Goal: Task Accomplishment & Management: Use online tool/utility

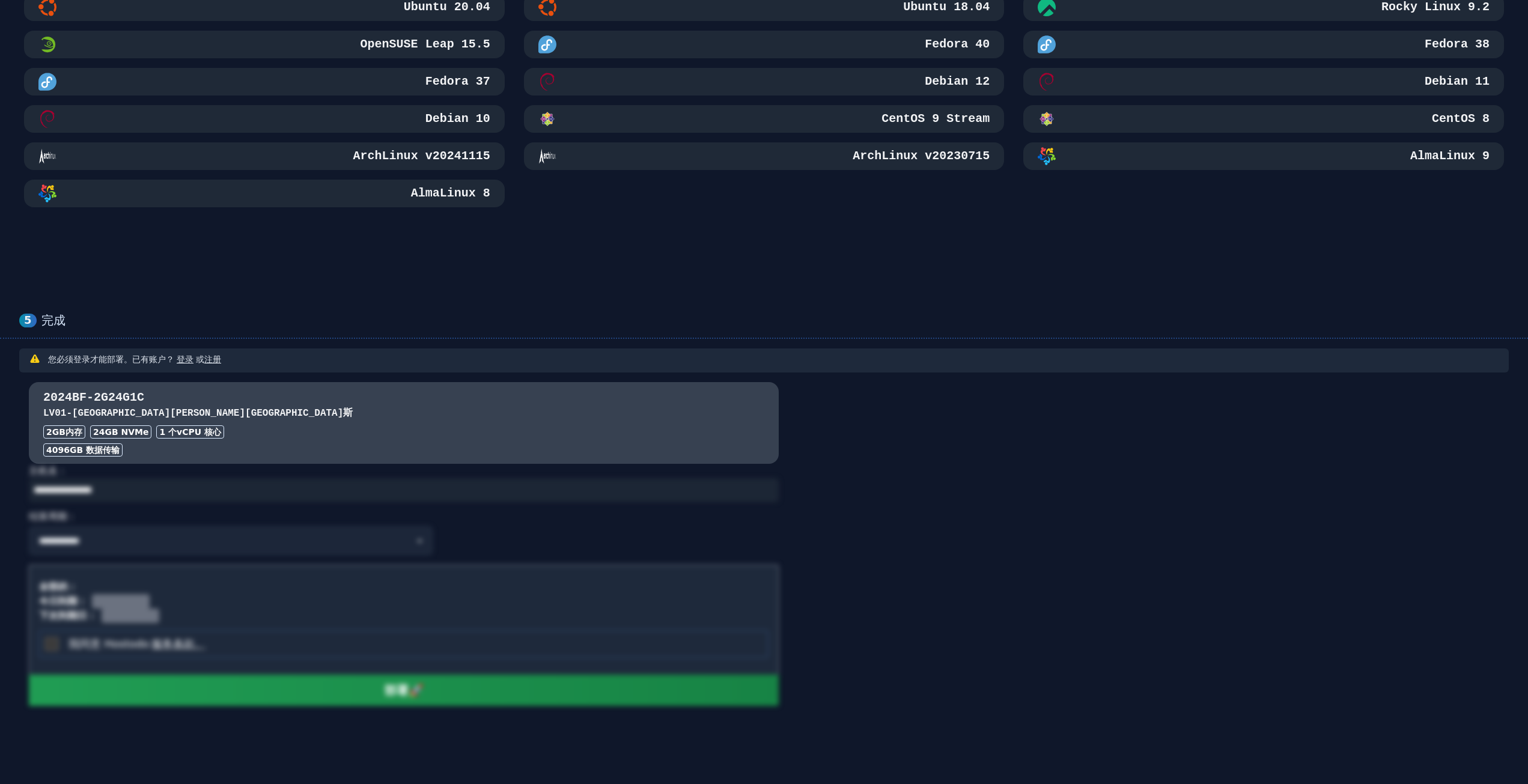
scroll to position [729, 0]
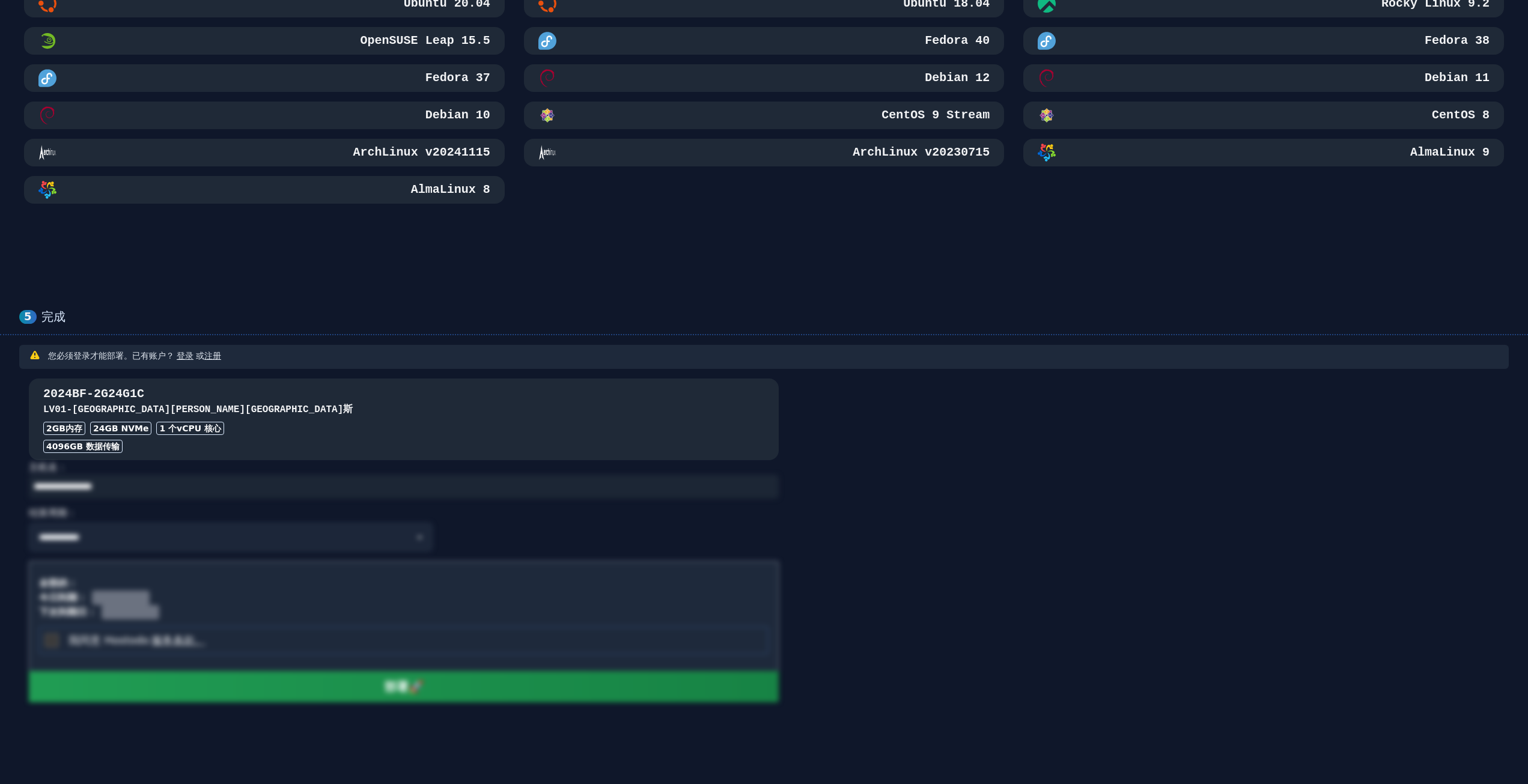
click at [287, 403] on h3 "LV01 - 内华达州拉斯维加斯" at bounding box center [404, 410] width 722 height 14
click at [184, 432] on font "vCPU 核心" at bounding box center [198, 429] width 44 height 10
